Goal: Task Accomplishment & Management: Use online tool/utility

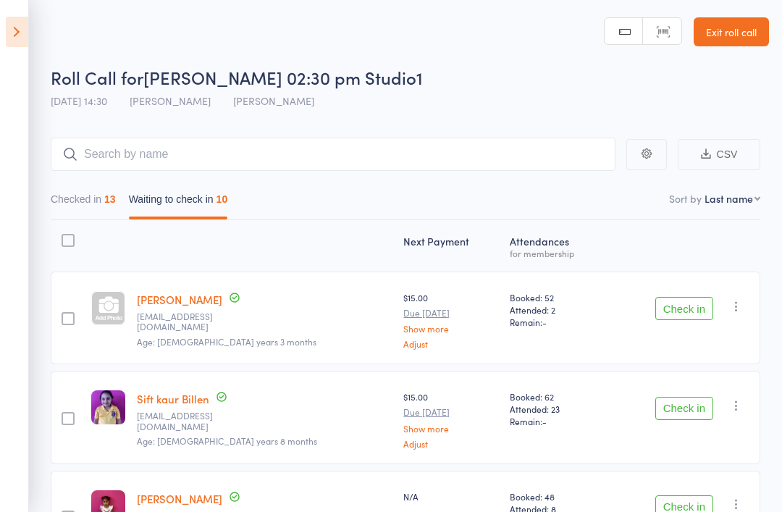
click at [8, 32] on icon at bounding box center [17, 32] width 22 height 30
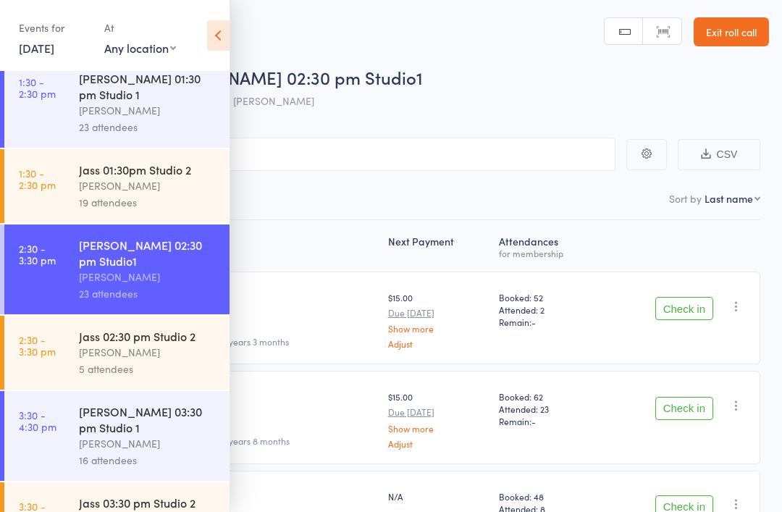
scroll to position [178, 0]
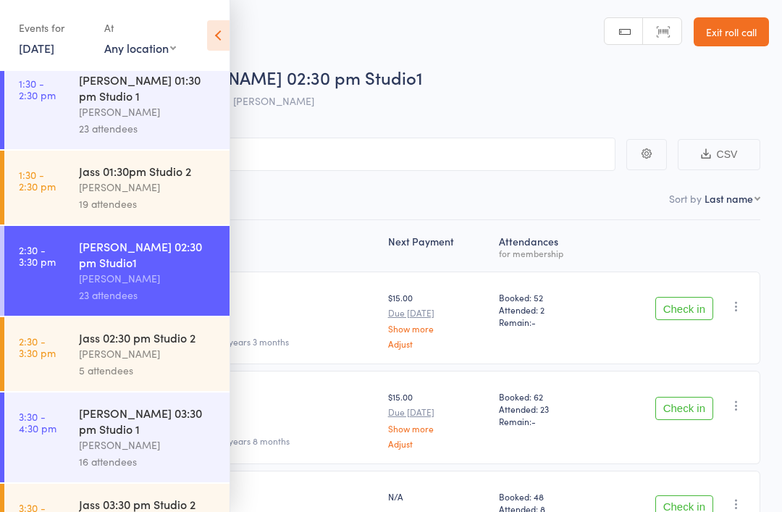
click at [82, 436] on div "[PERSON_NAME]" at bounding box center [148, 444] width 138 height 17
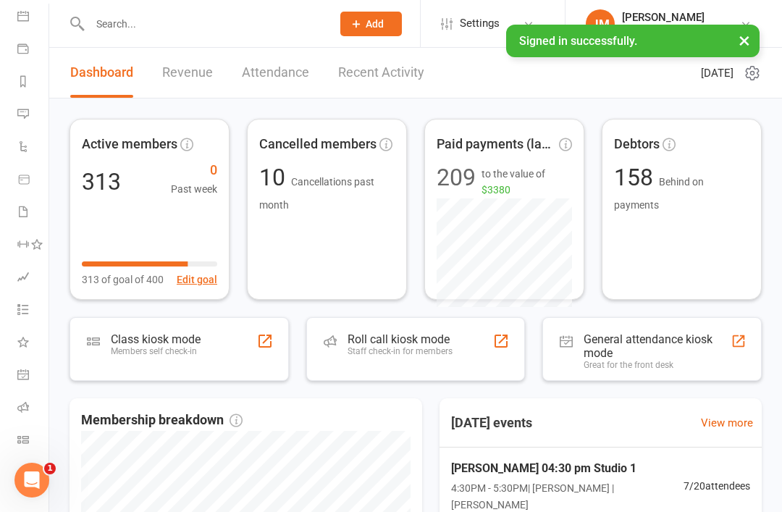
scroll to position [138, 0]
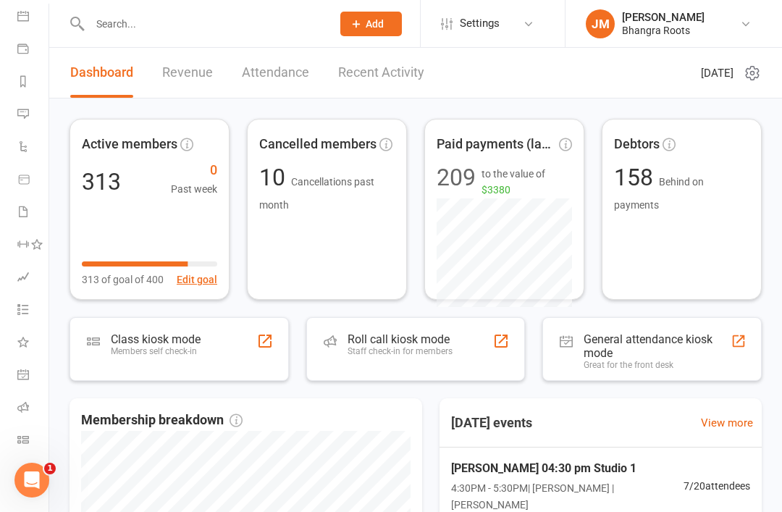
click at [21, 409] on icon at bounding box center [23, 407] width 12 height 12
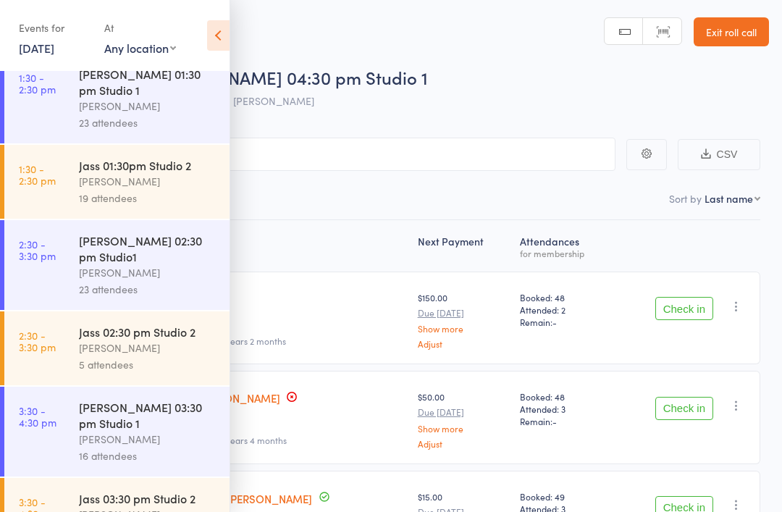
scroll to position [187, 0]
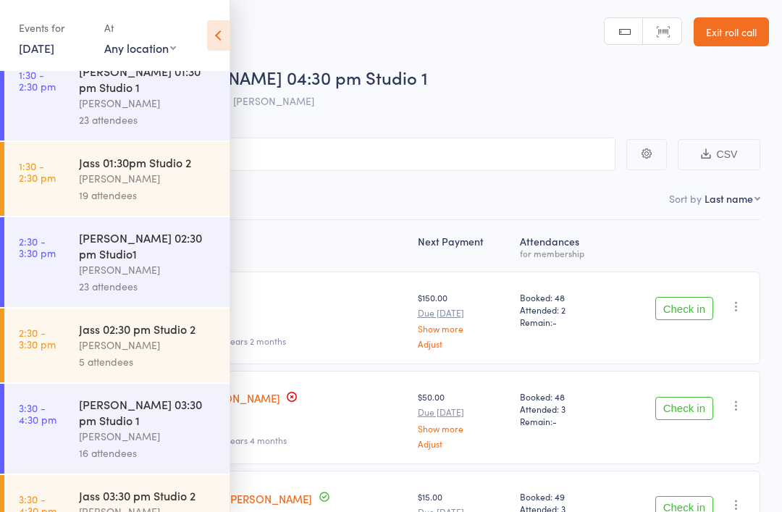
click at [81, 428] on div "[PERSON_NAME]" at bounding box center [148, 436] width 138 height 17
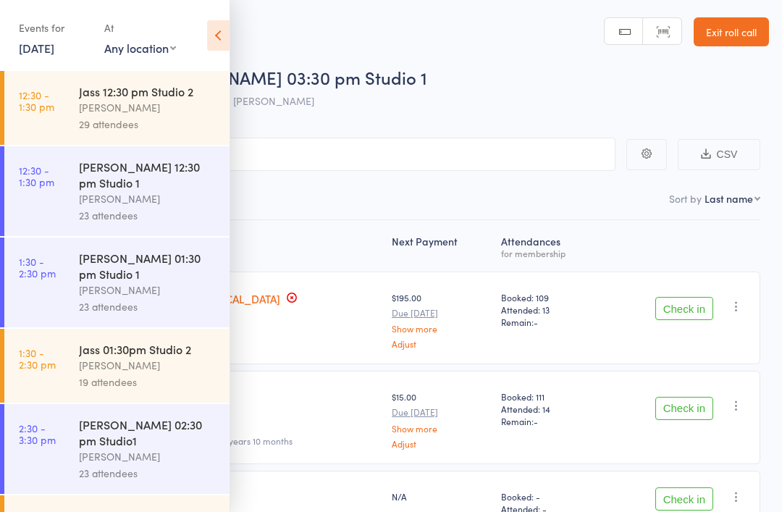
click at [227, 35] on icon at bounding box center [218, 35] width 22 height 30
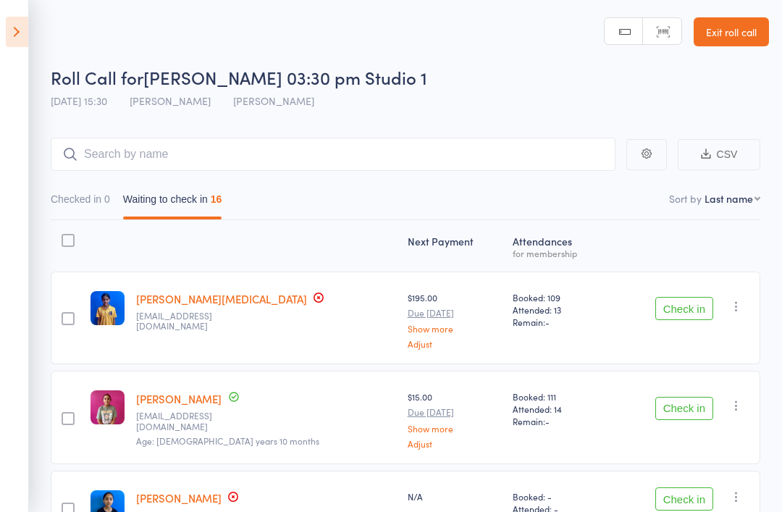
click at [83, 208] on button "Checked in 0" at bounding box center [80, 202] width 59 height 33
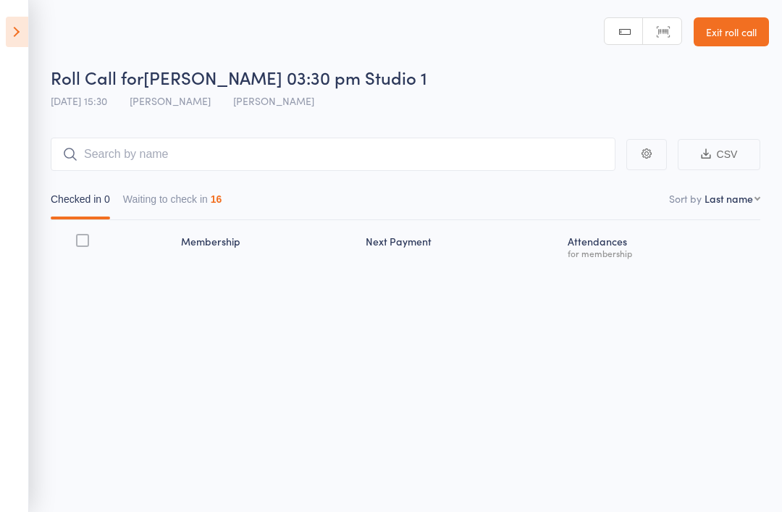
click at [779, 281] on main "CSV Checked in 0 Waiting to check in 16 Sort by Last name First name Last name …" at bounding box center [391, 223] width 782 height 214
click at [312, 387] on div "Roll Call for [PERSON_NAME] 03:30 pm Studio 1 [DATE] 15:30 [PERSON_NAME] Manual…" at bounding box center [391, 256] width 782 height 512
click at [583, 268] on div "Membership Next Payment Atten­dances for membership" at bounding box center [405, 245] width 709 height 51
click at [392, 164] on input "search" at bounding box center [333, 154] width 565 height 33
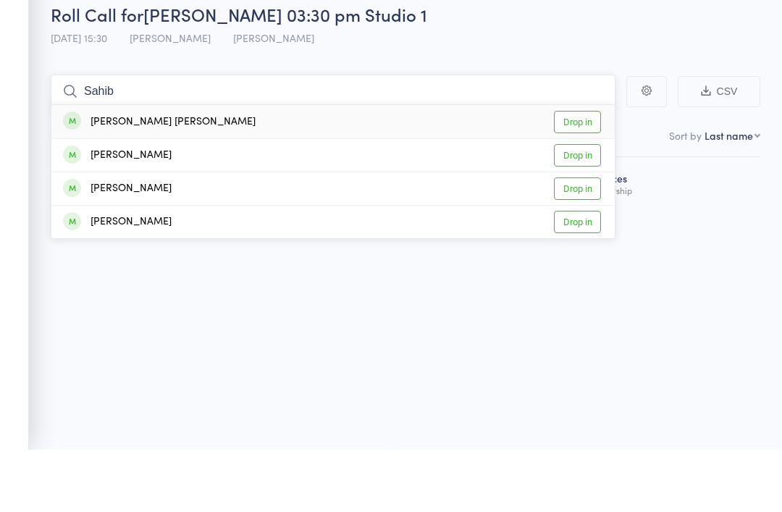
type input "Sahib"
click at [584, 174] on link "Drop in" at bounding box center [577, 185] width 47 height 22
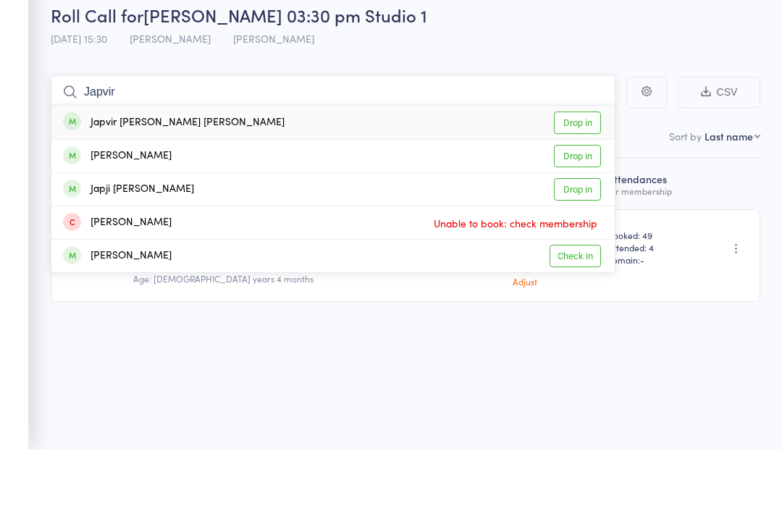
type input "Japvir"
click at [583, 174] on link "Drop in" at bounding box center [577, 185] width 47 height 22
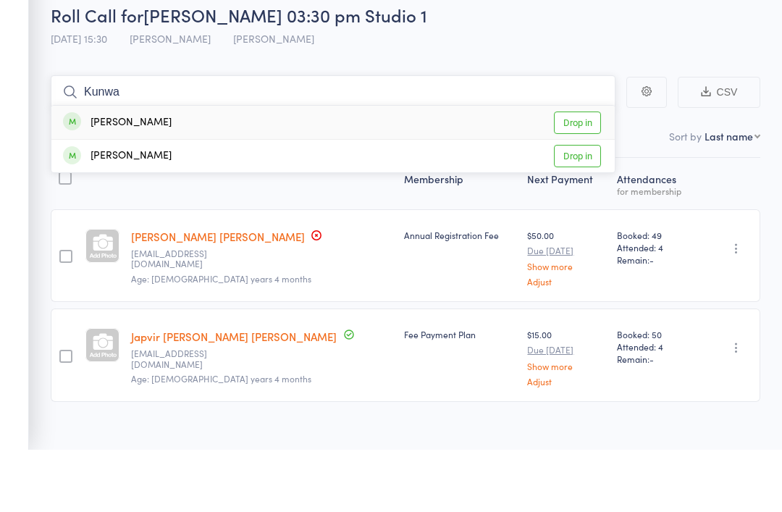
type input "[PERSON_NAME]"
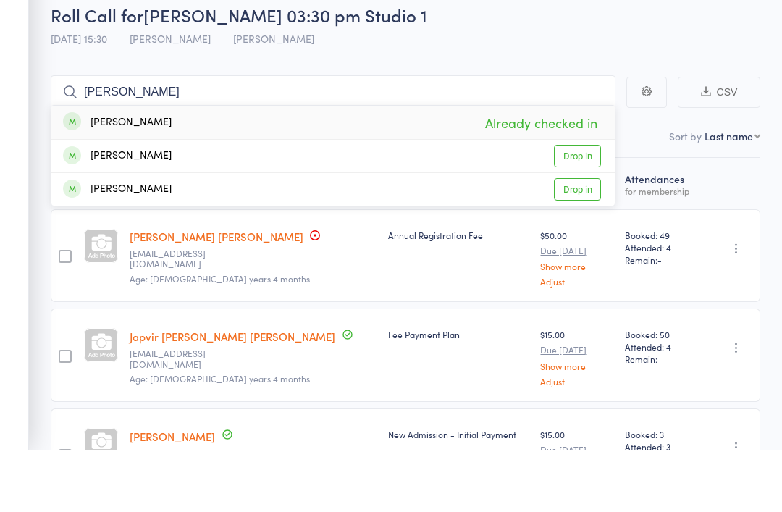
click at [670, 65] on div "Roll Call for [PERSON_NAME] 03:30 pm Studio 1 [DATE] 15:30 [PERSON_NAME]" at bounding box center [410, 90] width 718 height 51
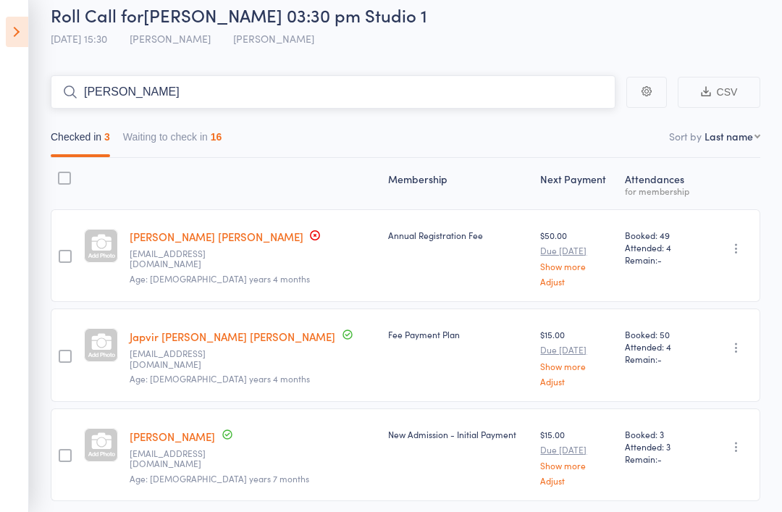
click at [485, 88] on input "[PERSON_NAME]" at bounding box center [333, 91] width 565 height 33
type input "k"
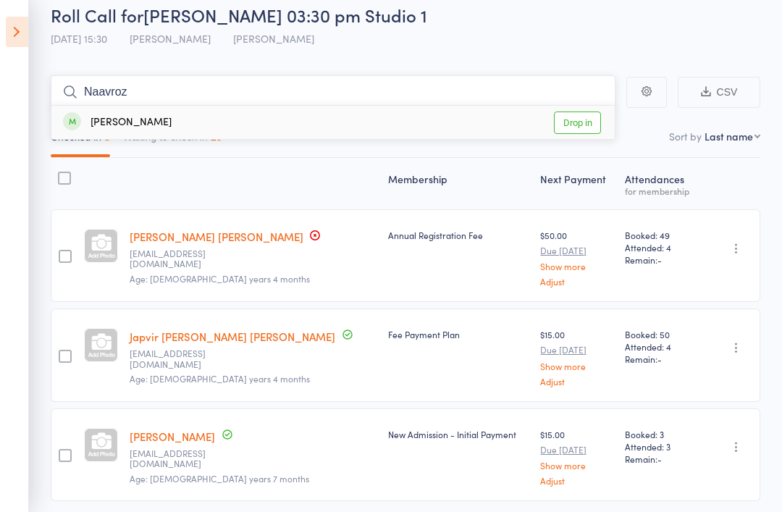
type input "Naavroz"
click at [578, 119] on link "Drop in" at bounding box center [577, 122] width 47 height 22
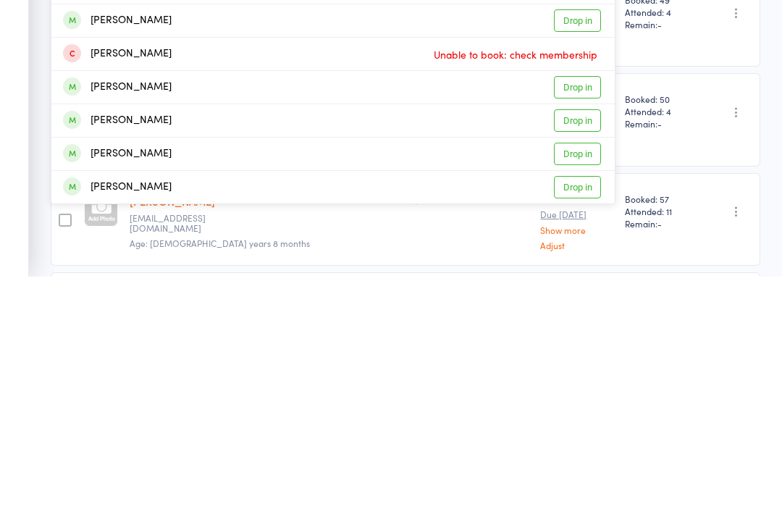
scroll to position [77, 0]
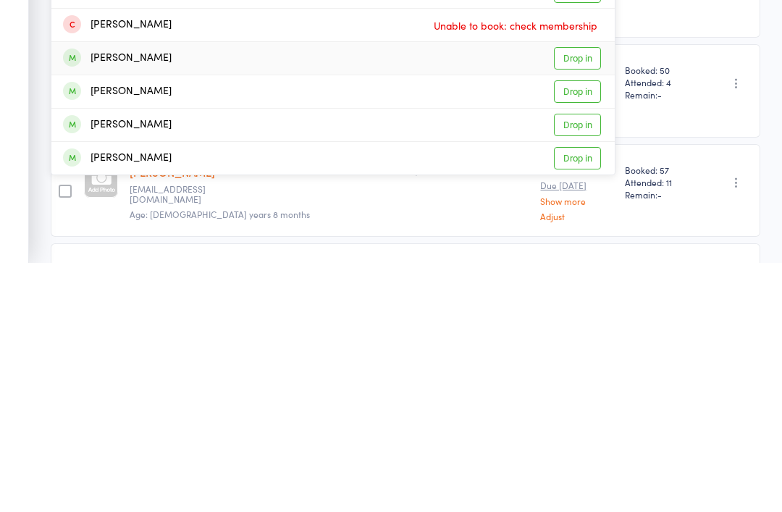
type input "Jasi"
click at [577, 296] on link "Drop in" at bounding box center [577, 307] width 47 height 22
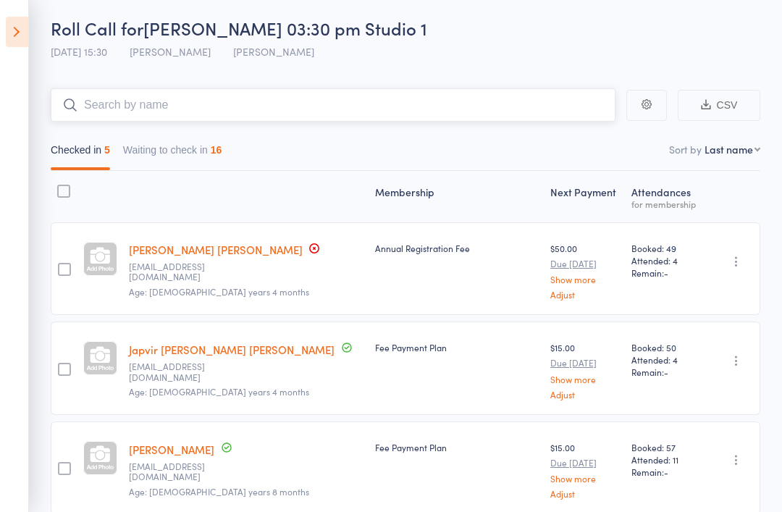
scroll to position [0, 0]
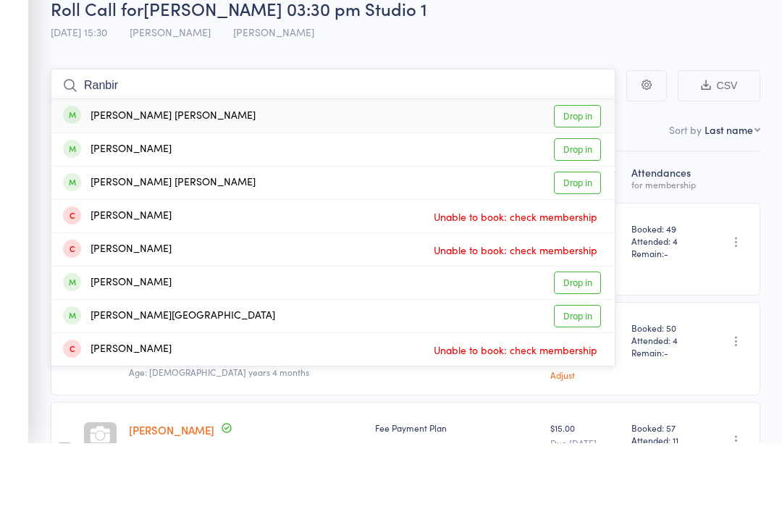
type input "Ranbir"
click at [575, 174] on link "Drop in" at bounding box center [577, 185] width 47 height 22
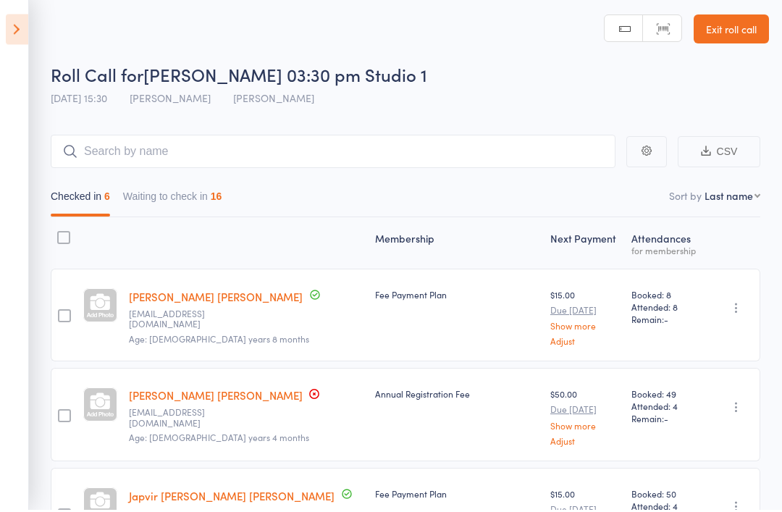
click at [21, 30] on icon at bounding box center [17, 32] width 22 height 30
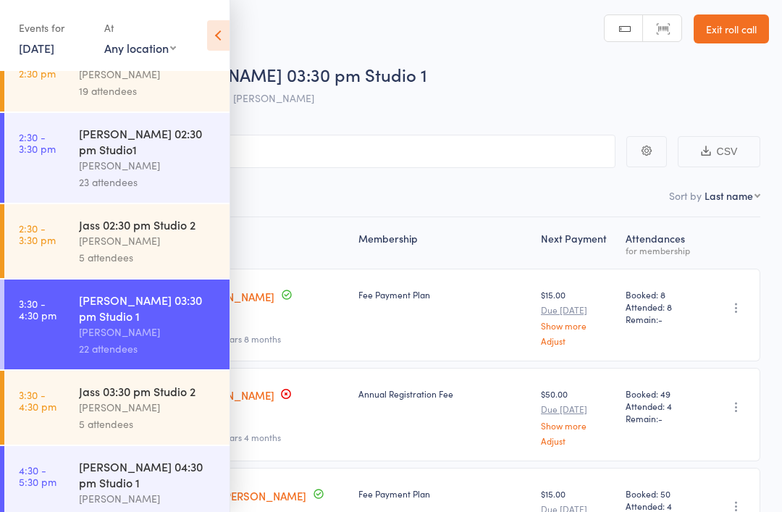
scroll to position [292, 0]
click at [138, 382] on div "Jass 03:30 pm Studio 2" at bounding box center [148, 390] width 138 height 16
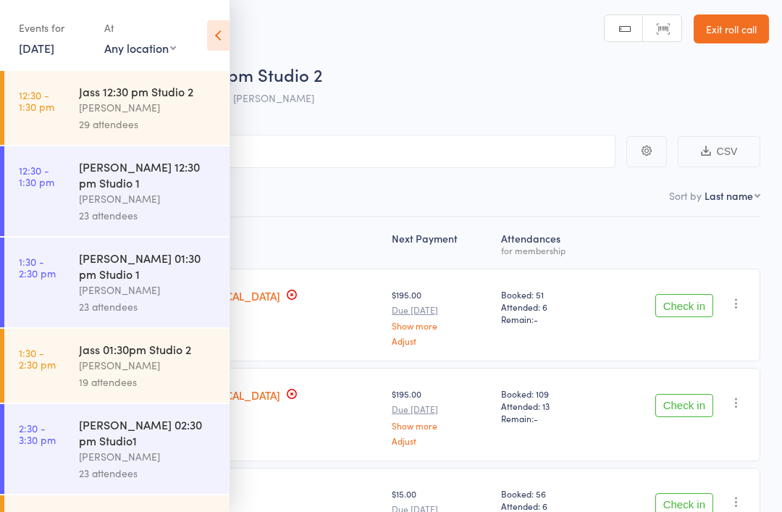
click at [217, 17] on div "Events for [DATE] [DATE] [DATE] Sun Mon Tue Wed Thu Fri Sat 31 27 28 29 30 31 0…" at bounding box center [114, 36] width 229 height 73
click at [214, 32] on icon at bounding box center [218, 35] width 22 height 30
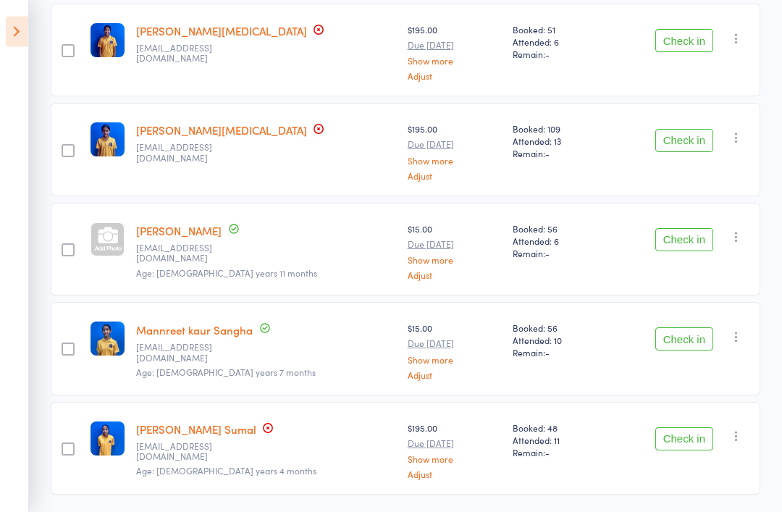
scroll to position [273, 0]
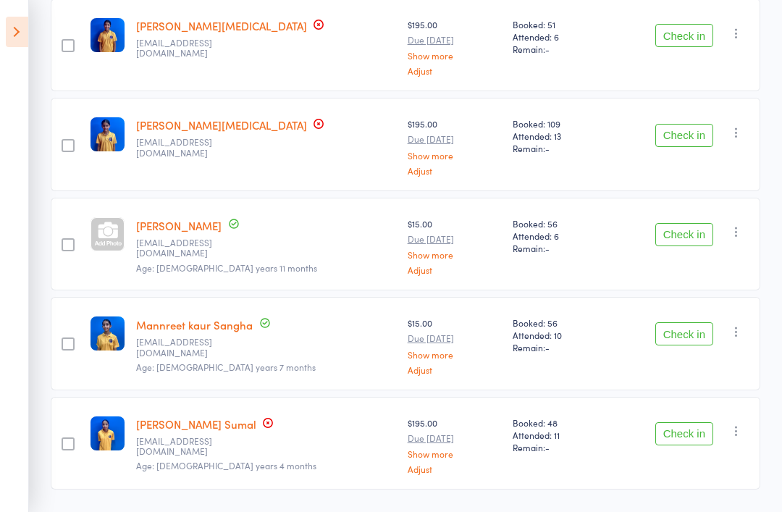
click at [685, 440] on button "Check in" at bounding box center [684, 433] width 58 height 23
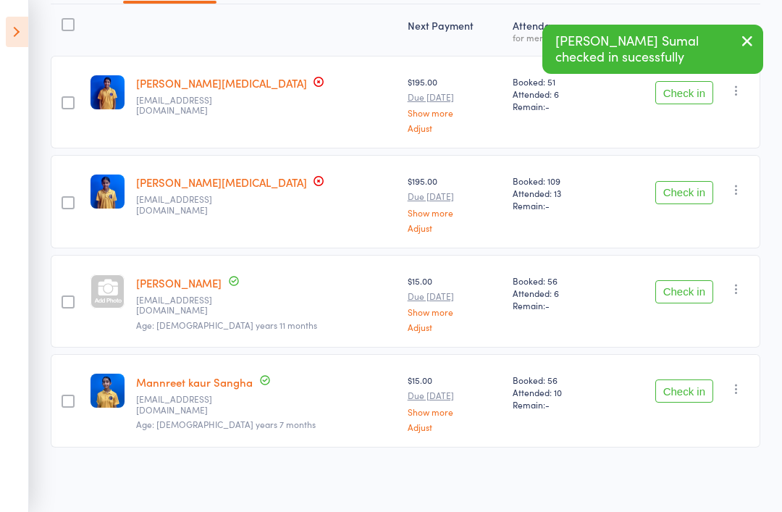
scroll to position [173, 0]
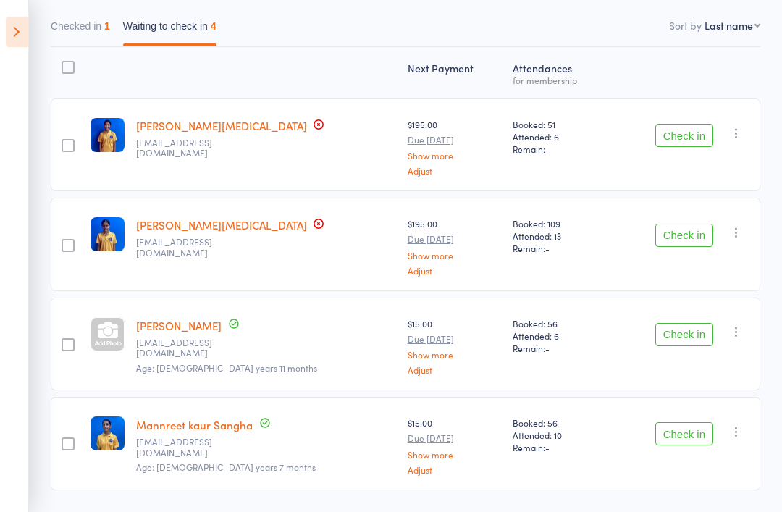
click at [676, 439] on button "Check in" at bounding box center [684, 433] width 58 height 23
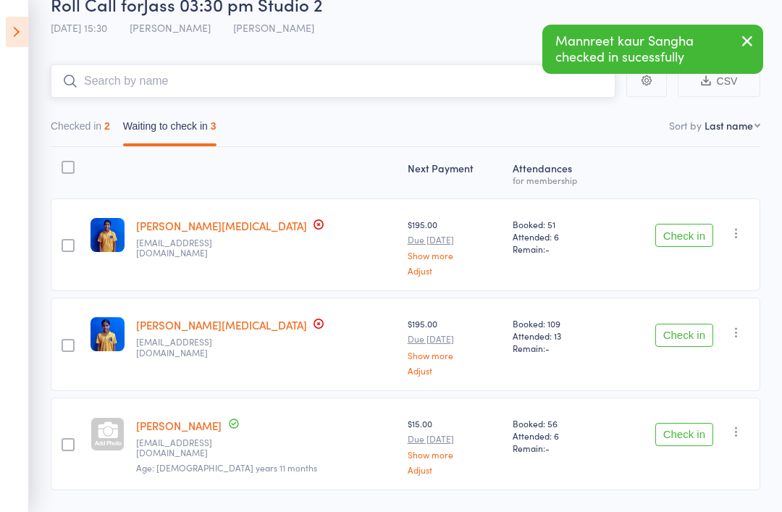
click at [399, 80] on input "search" at bounding box center [333, 80] width 565 height 33
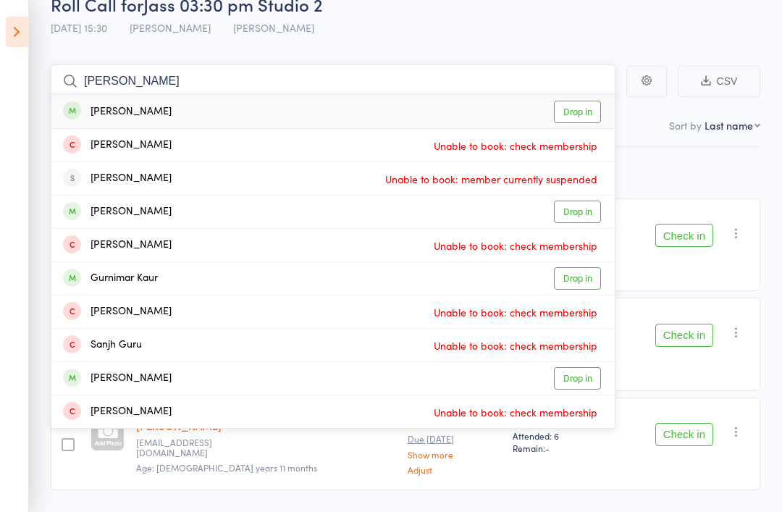
type input "[PERSON_NAME]"
click at [578, 108] on link "Drop in" at bounding box center [577, 112] width 47 height 22
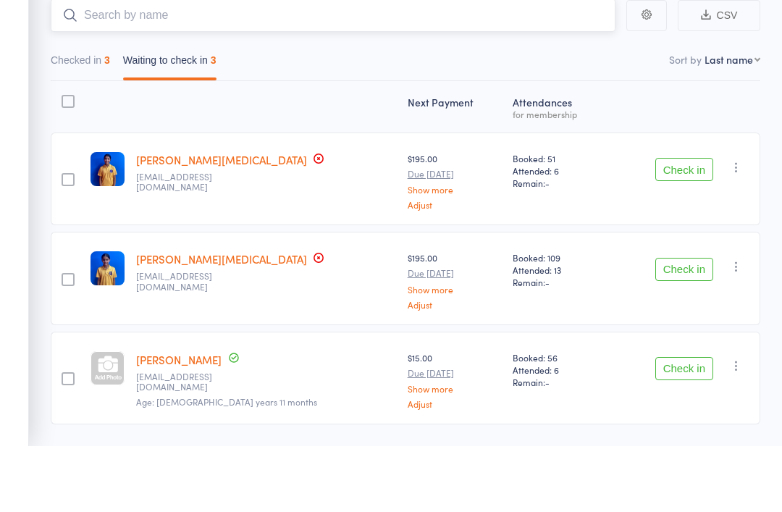
click at [85, 113] on button "Checked in 3" at bounding box center [80, 129] width 59 height 33
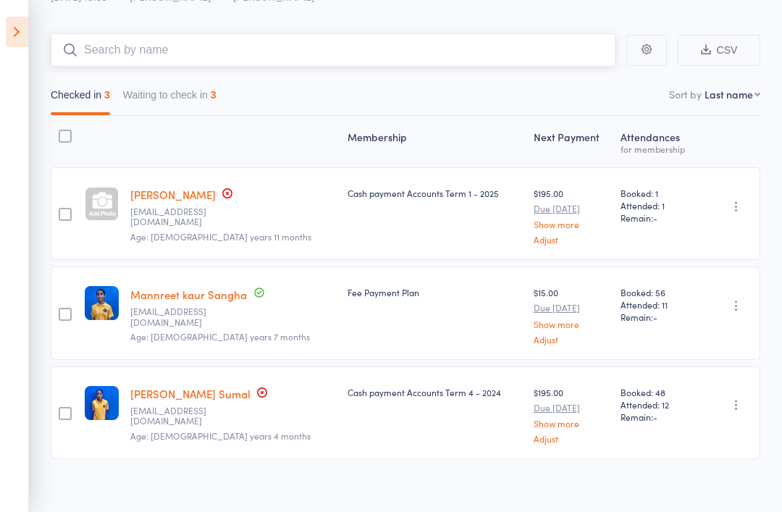
scroll to position [100, 0]
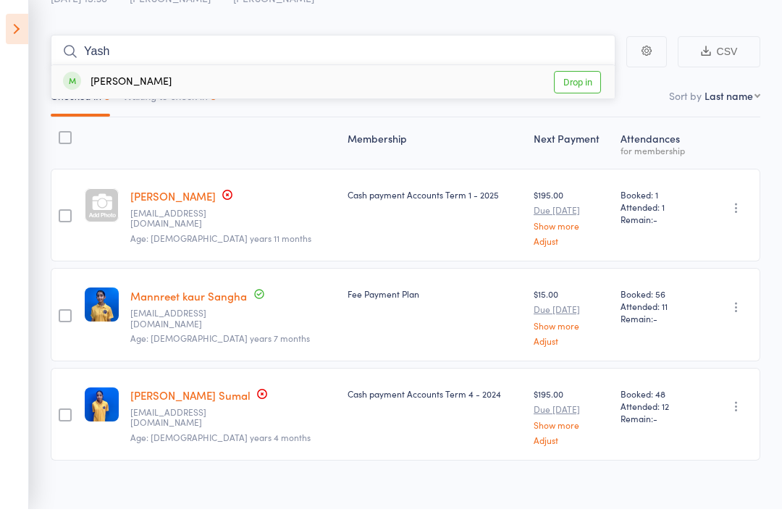
type input "Yash"
click at [577, 79] on link "Drop in" at bounding box center [577, 85] width 47 height 22
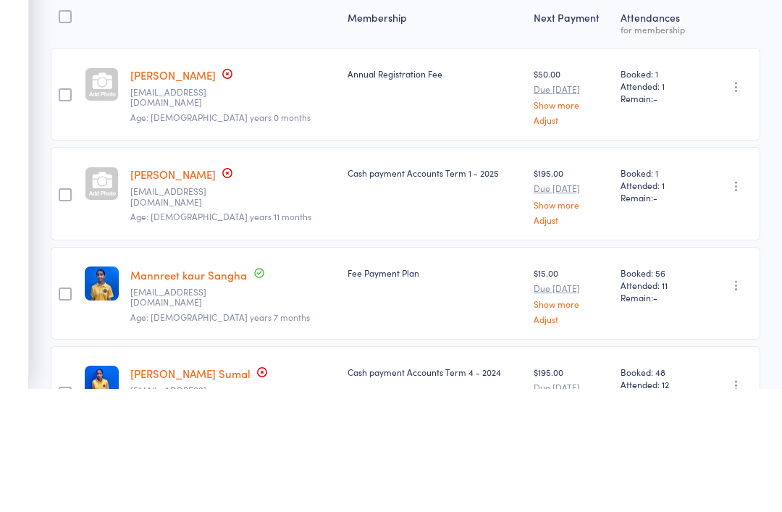
scroll to position [24, 0]
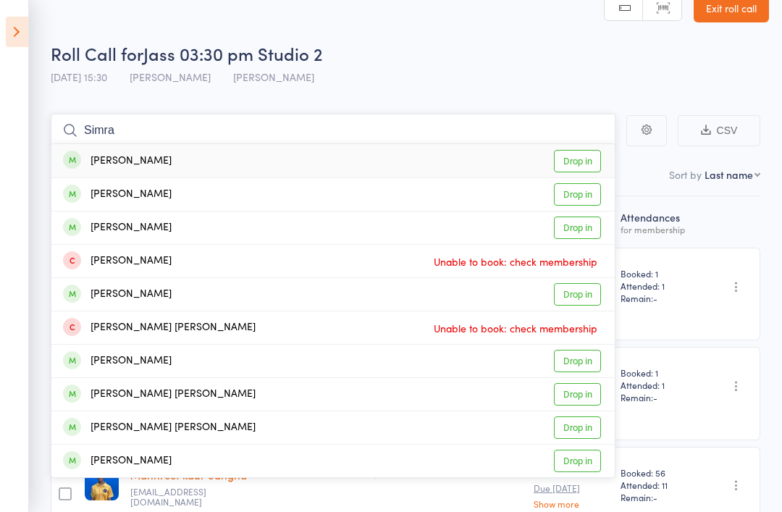
type input "Simra"
click at [581, 163] on link "Drop in" at bounding box center [577, 161] width 47 height 22
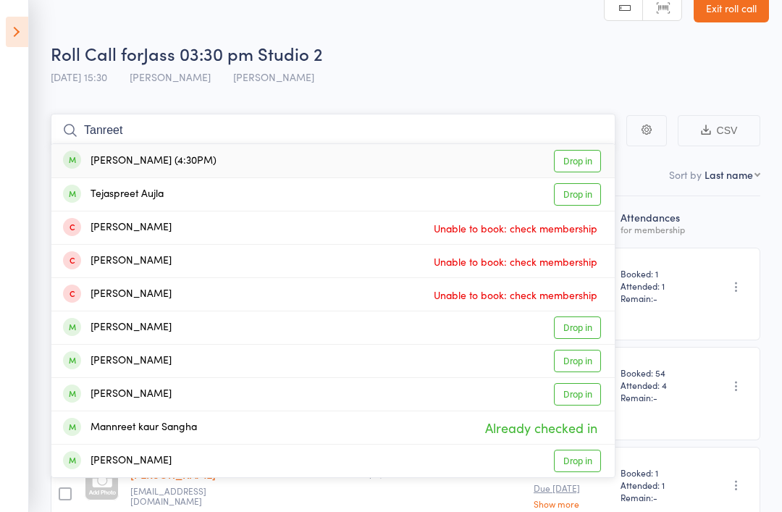
type input "Tanreet"
click at [575, 159] on link "Drop in" at bounding box center [577, 161] width 47 height 22
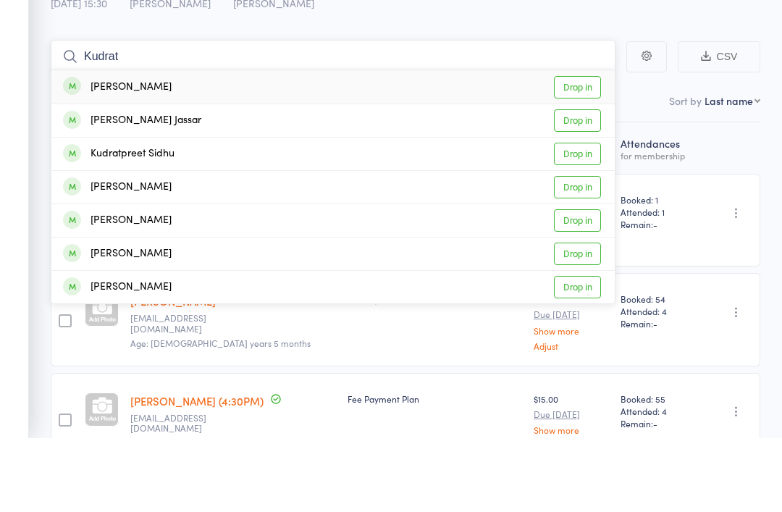
type input "Kudrat"
click at [575, 150] on link "Drop in" at bounding box center [577, 161] width 47 height 22
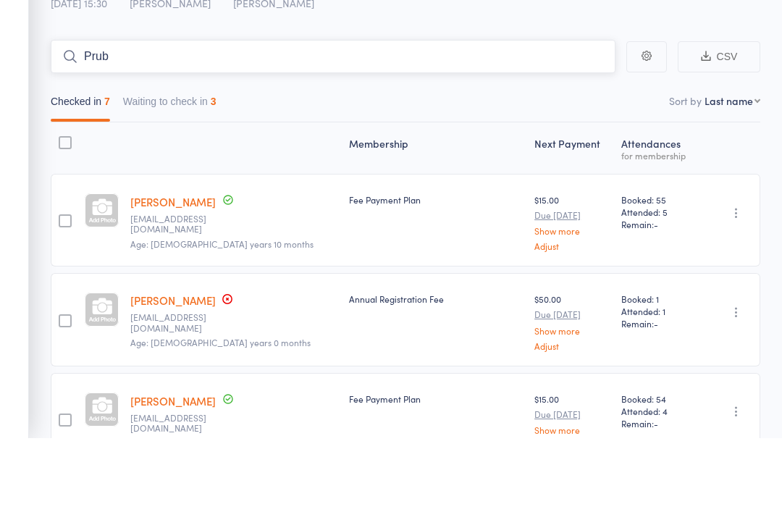
type input "Prubh"
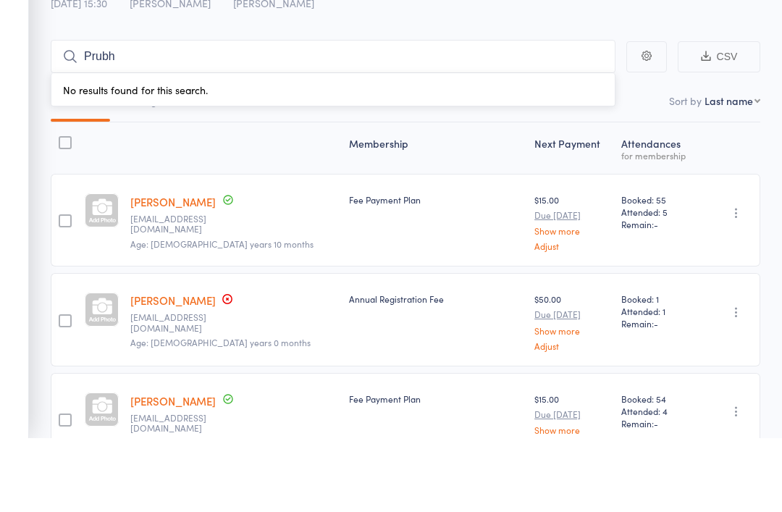
scroll to position [98, 0]
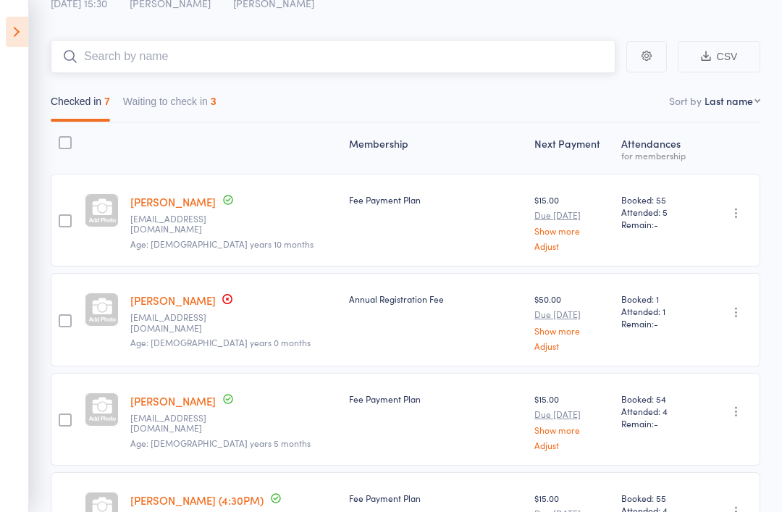
click at [444, 54] on input "search" at bounding box center [333, 56] width 565 height 33
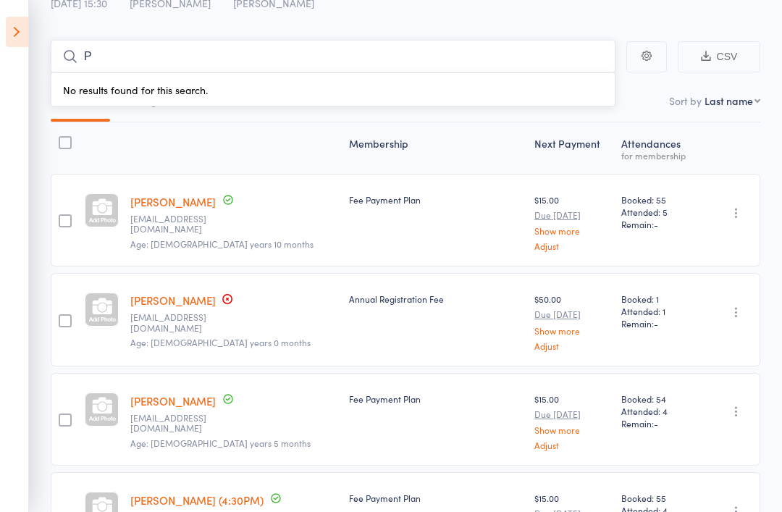
scroll to position [0, 0]
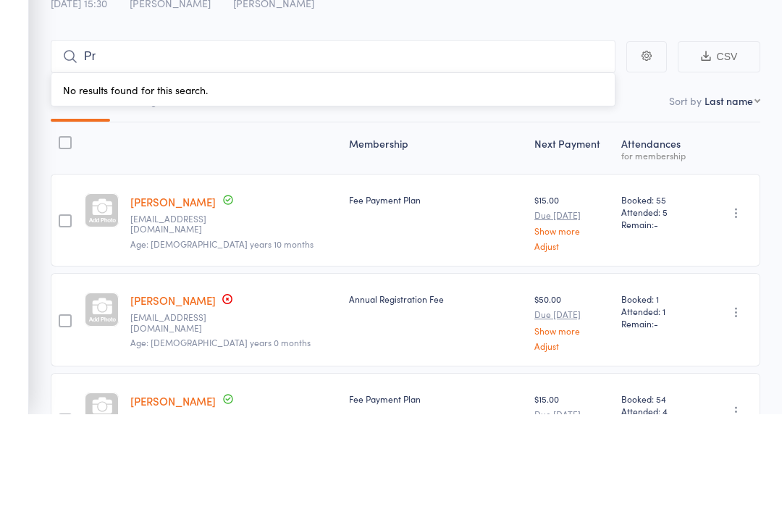
click at [369, 271] on div "Fee Payment Plan" at bounding box center [435, 317] width 185 height 93
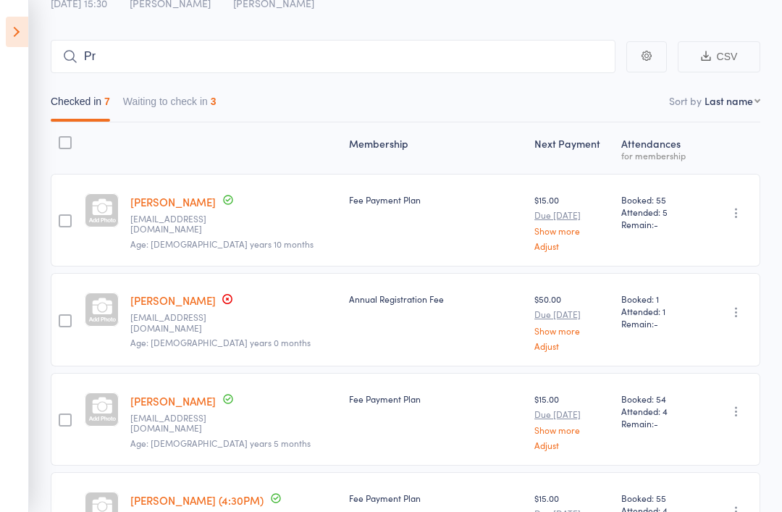
click at [41, 415] on main "Pr CSV Checked in 7 Waiting to check in 3 Sort by Last name First name Last nam…" at bounding box center [391, 473] width 782 height 910
click at [289, 37] on main "Pr No results found for this search. CSV Checked in 7 Waiting to check in 3 Sor…" at bounding box center [391, 473] width 782 height 910
click at [284, 49] on input "Pr" at bounding box center [333, 56] width 565 height 33
click at [371, 48] on input "Pr" at bounding box center [333, 56] width 565 height 33
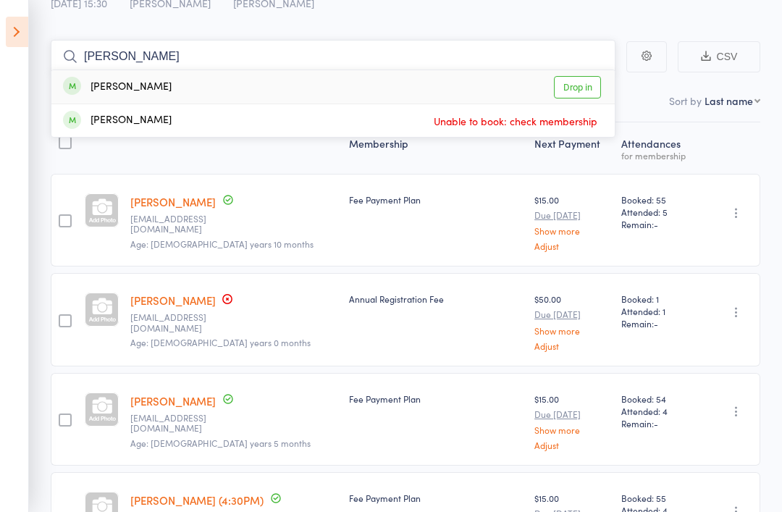
type input "[PERSON_NAME]"
click at [580, 81] on link "Drop in" at bounding box center [577, 87] width 47 height 22
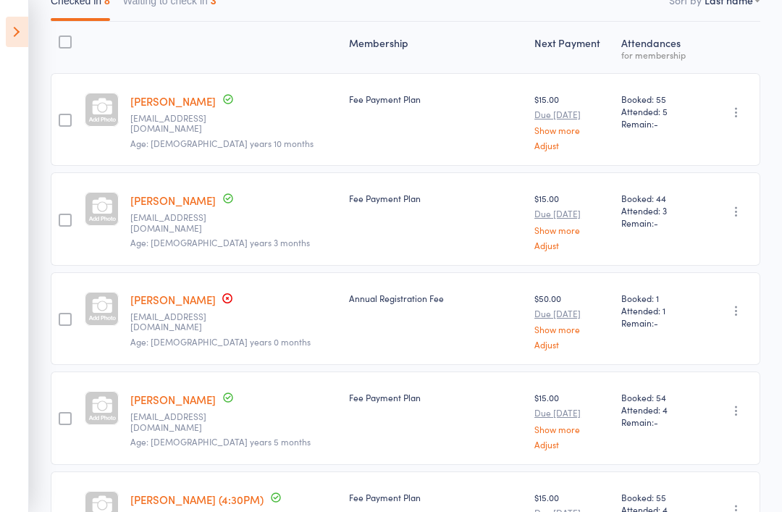
scroll to position [0, 0]
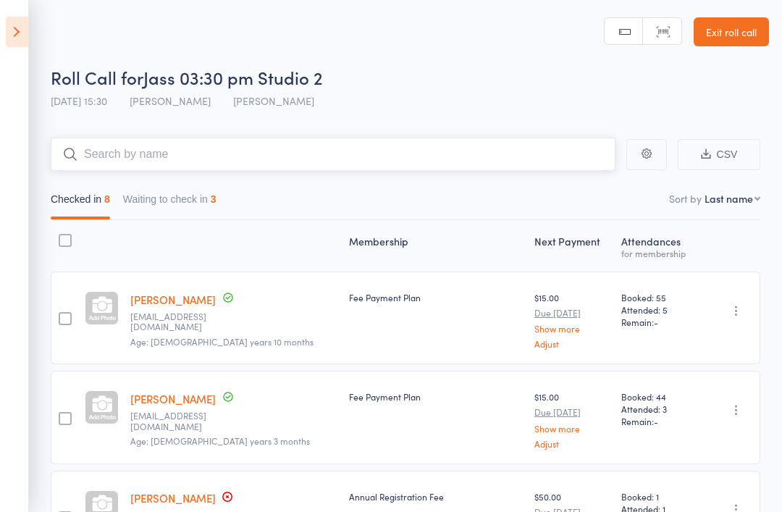
click at [470, 169] on input "search" at bounding box center [333, 154] width 565 height 33
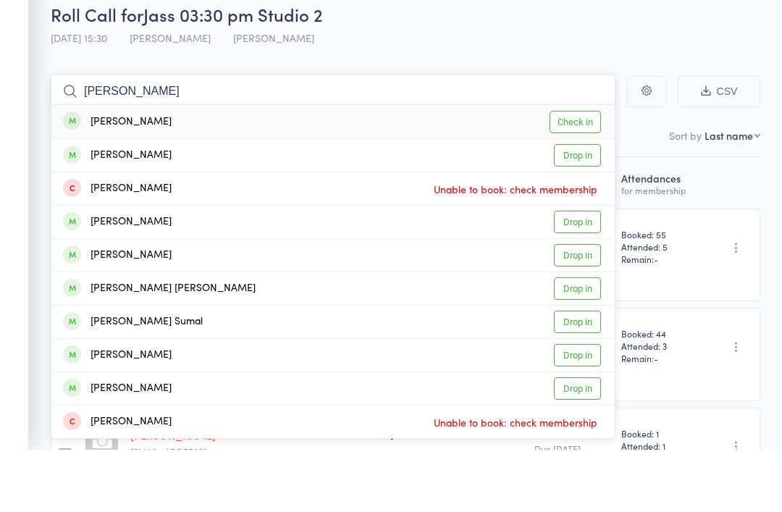
type input "[PERSON_NAME]"
click at [577, 174] on link "Check in" at bounding box center [574, 185] width 51 height 22
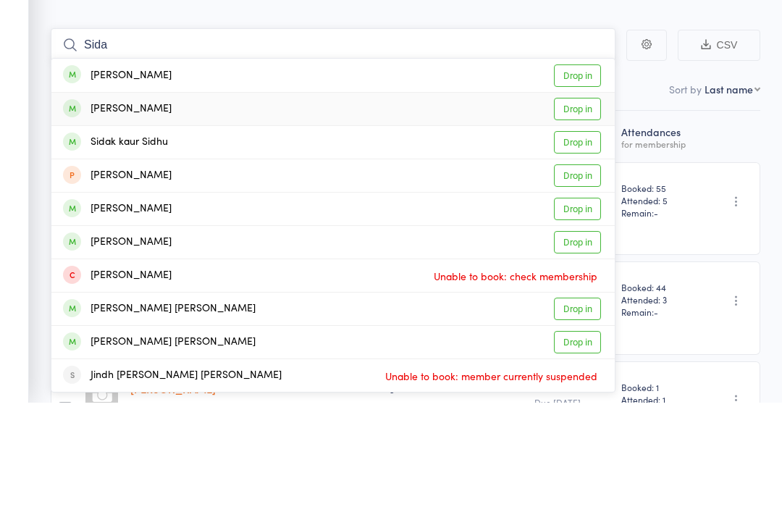
type input "Sida"
click at [575, 207] on link "Drop in" at bounding box center [577, 218] width 47 height 22
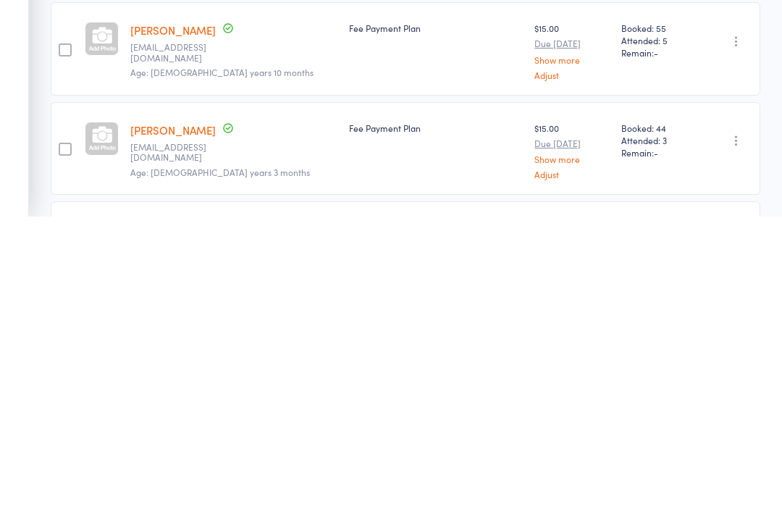
scroll to position [98, 0]
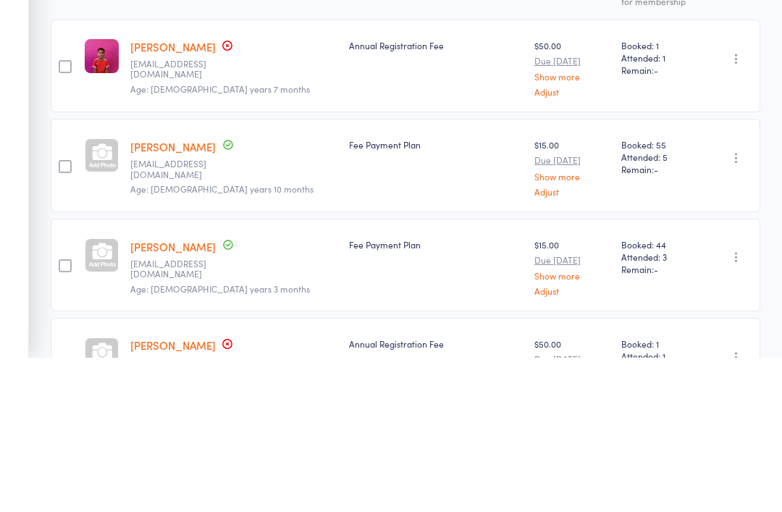
click at [349, 193] on div "Annual Registration Fee" at bounding box center [436, 199] width 174 height 12
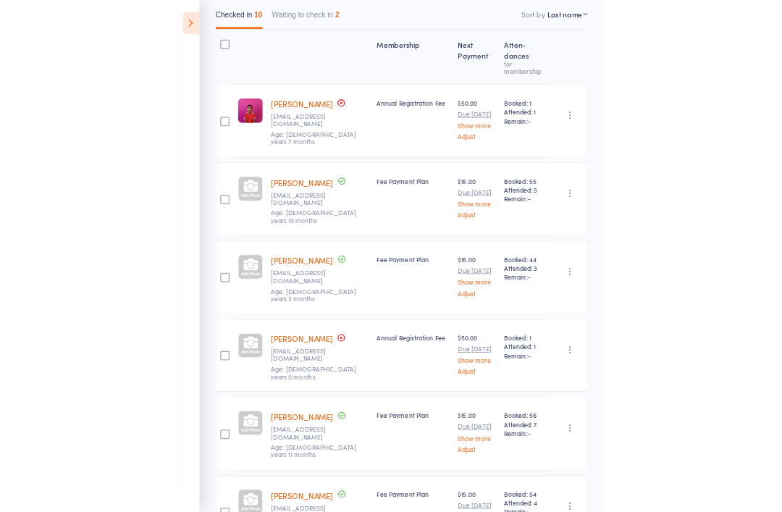
scroll to position [253, 0]
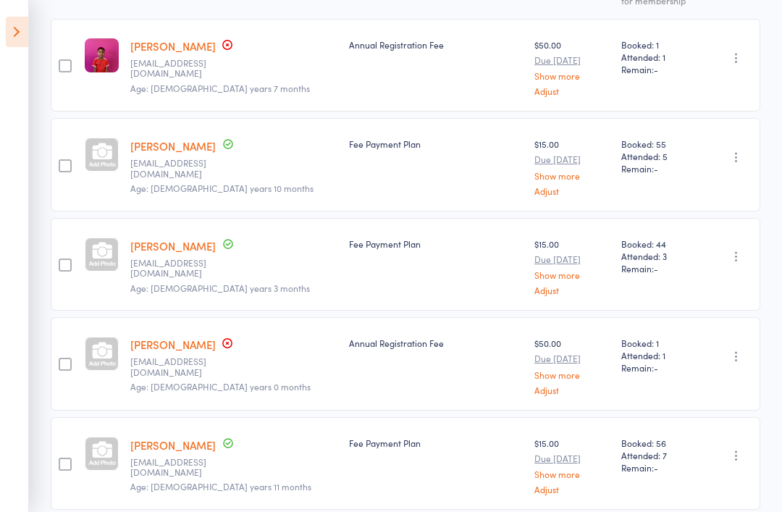
click at [743, 51] on button "button" at bounding box center [735, 57] width 17 height 17
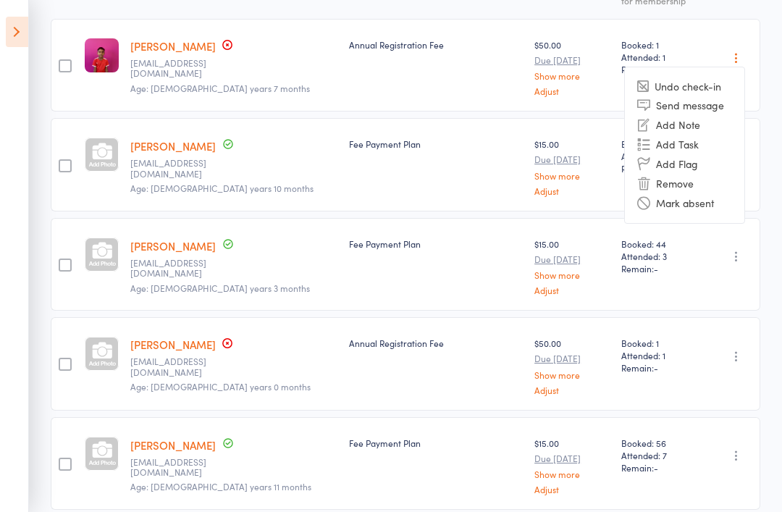
click at [713, 88] on li "Undo check-in" at bounding box center [684, 86] width 119 height 18
